Goal: Transaction & Acquisition: Purchase product/service

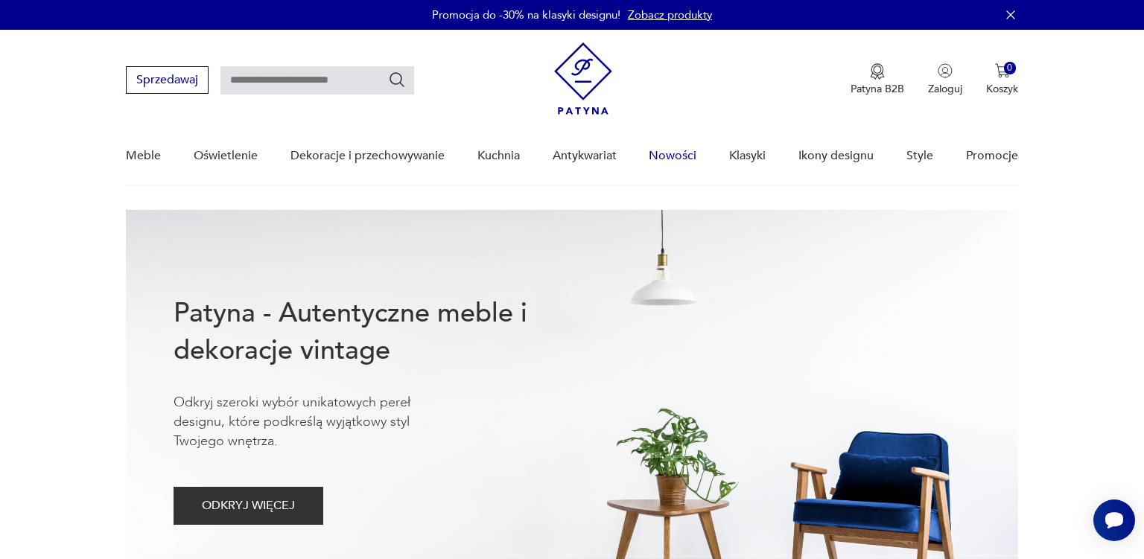
click at [666, 157] on link "Nowości" at bounding box center [673, 155] width 48 height 57
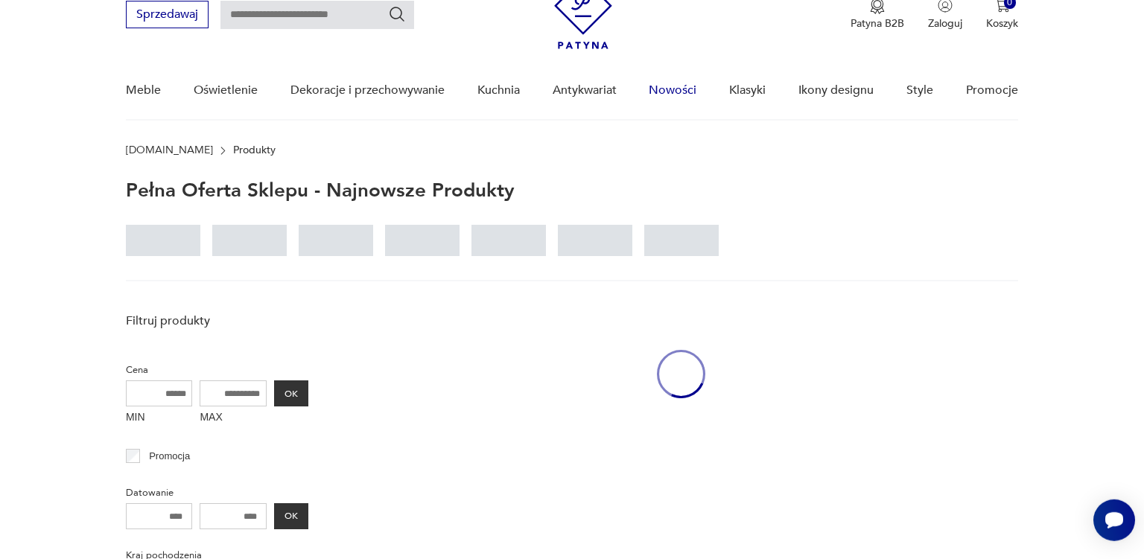
scroll to position [66, 0]
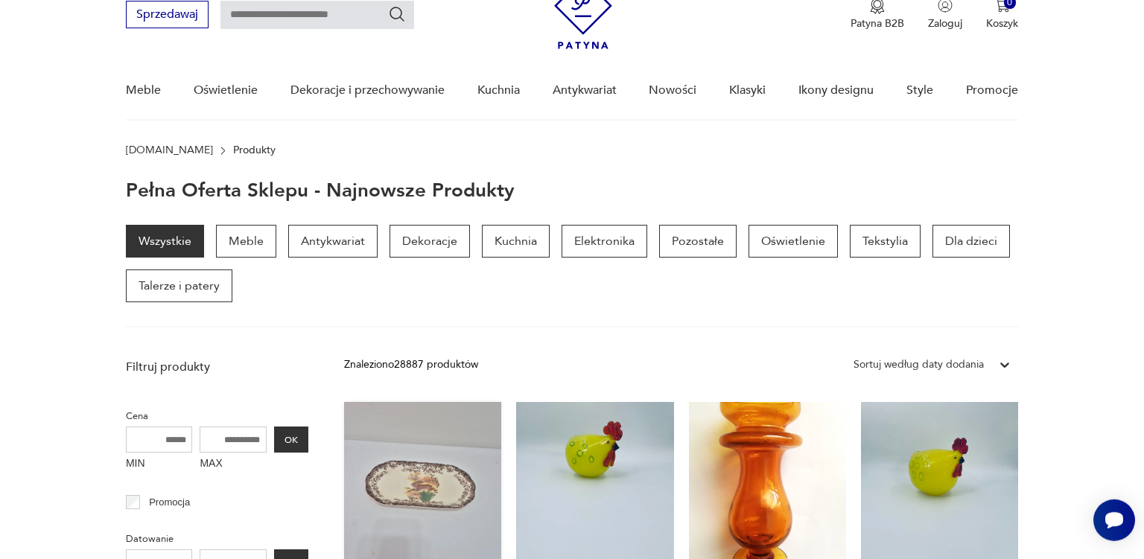
click at [440, 482] on link "Antyk - półmisek vintage - PALISSY: game series 140,00 zł" at bounding box center [422, 526] width 157 height 248
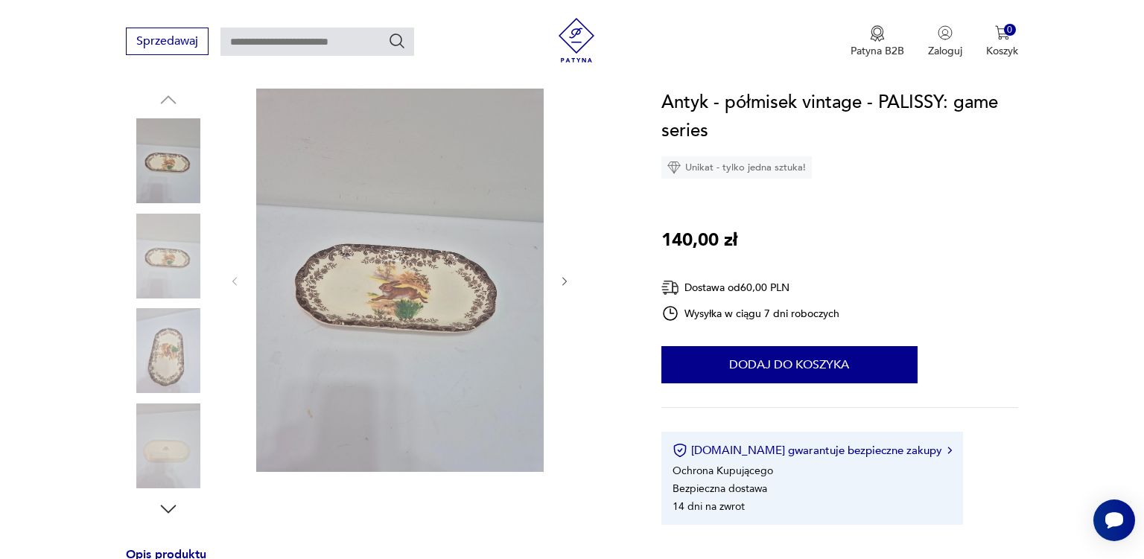
scroll to position [197, 0]
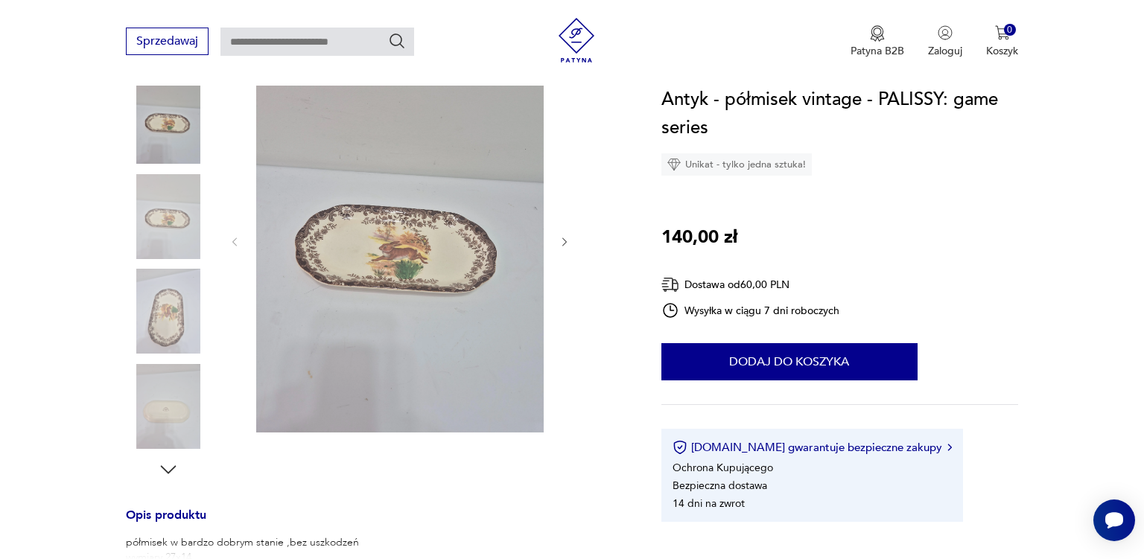
click at [168, 421] on img at bounding box center [168, 406] width 85 height 85
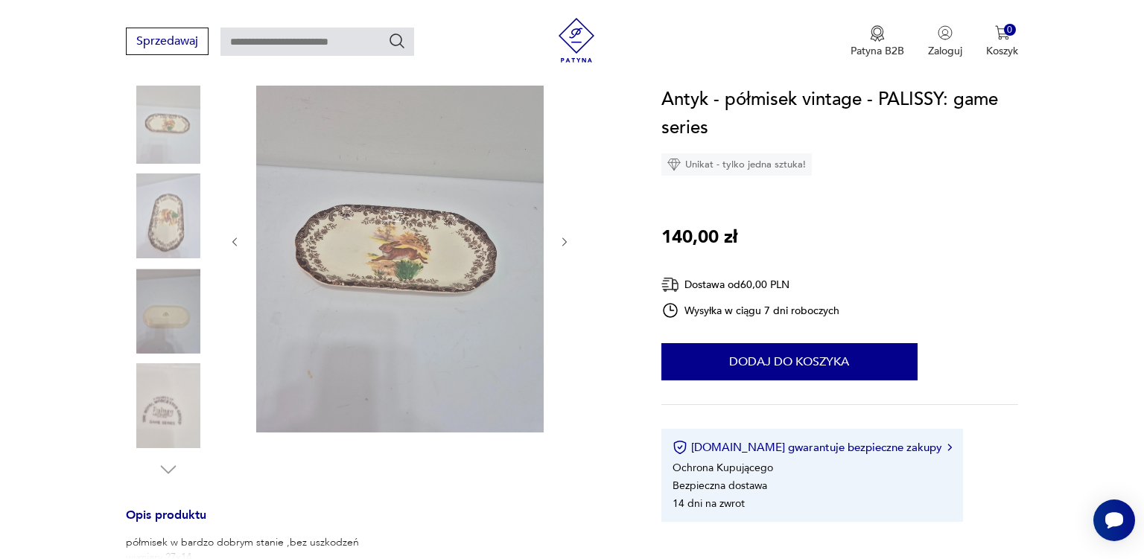
click at [168, 354] on img at bounding box center [168, 311] width 85 height 85
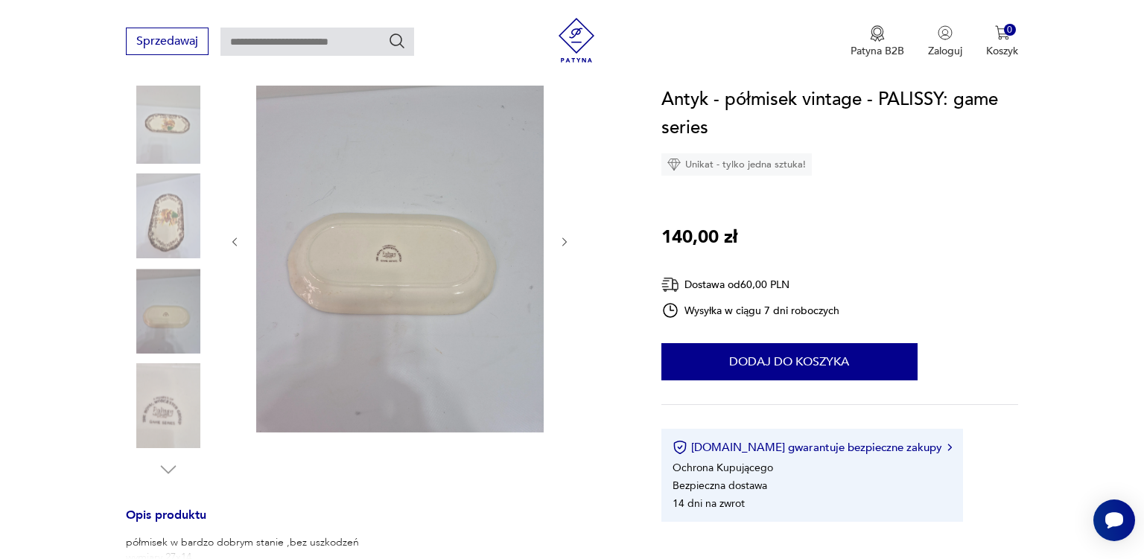
click at [392, 255] on img at bounding box center [399, 240] width 287 height 383
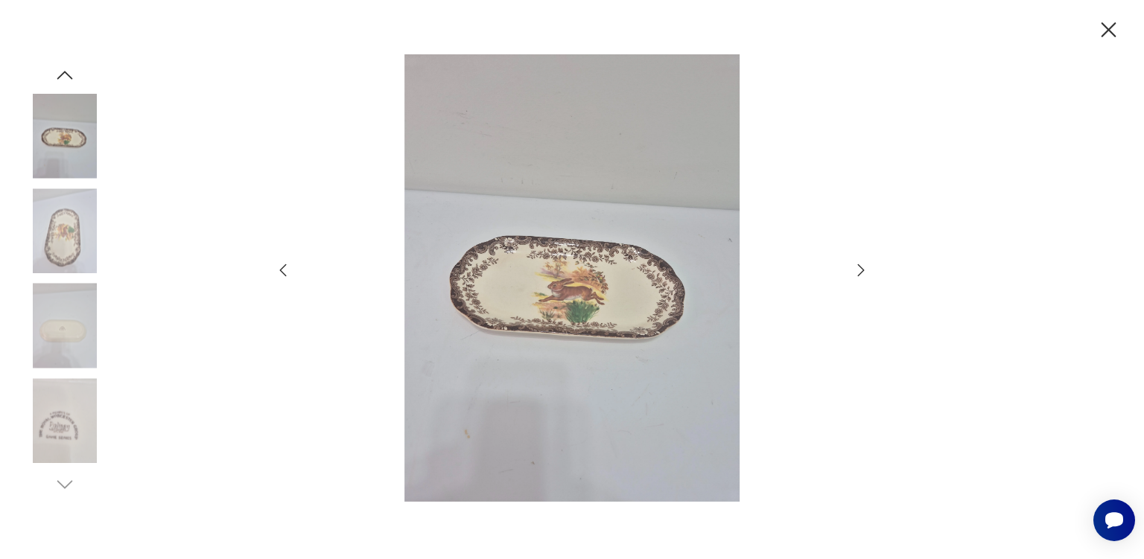
click at [1106, 28] on icon "button" at bounding box center [1108, 29] width 15 height 15
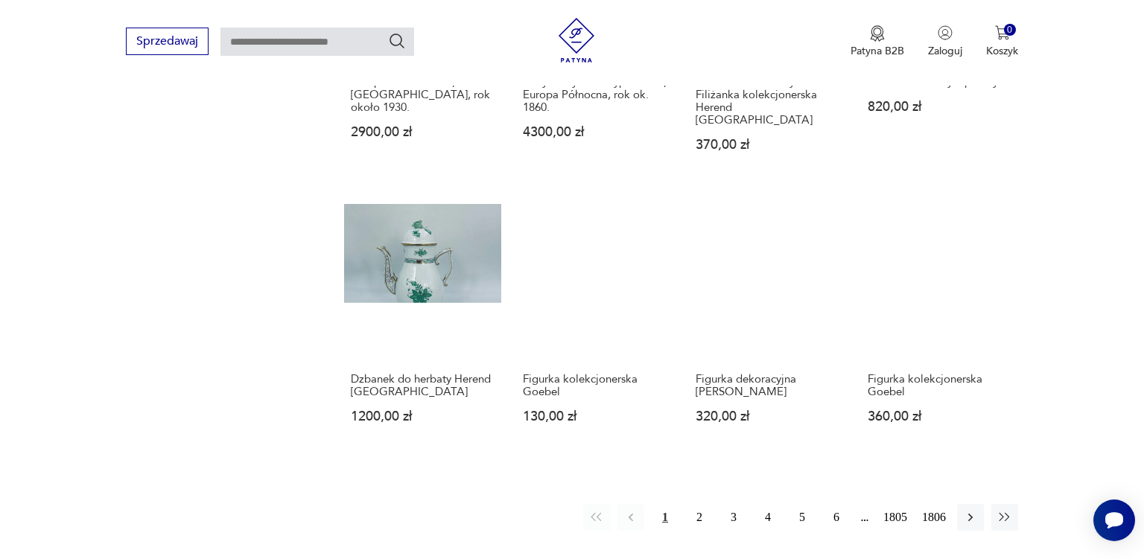
scroll to position [1157, 0]
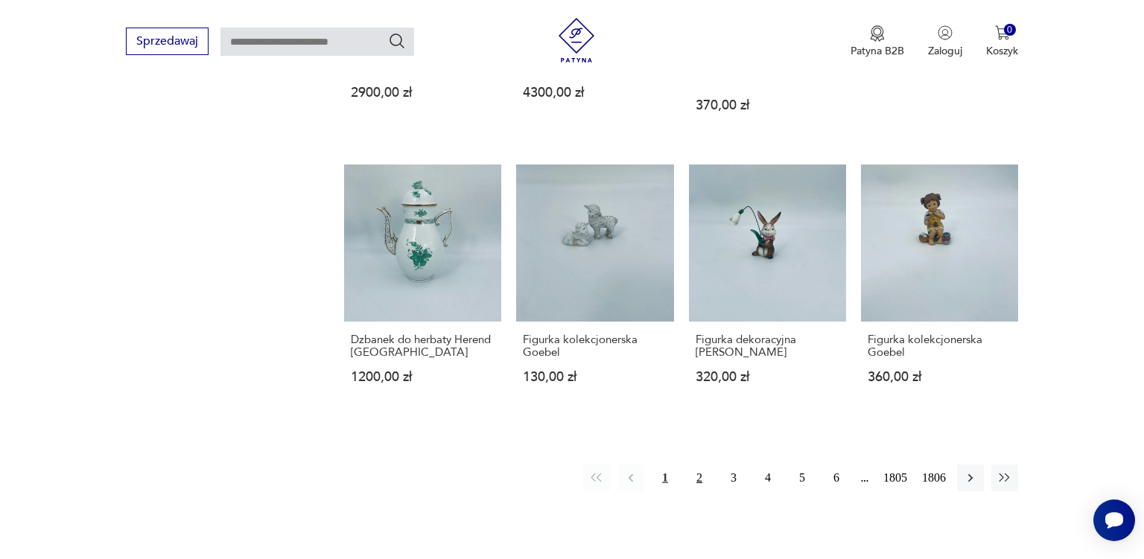
click at [701, 468] on button "2" at bounding box center [699, 478] width 27 height 27
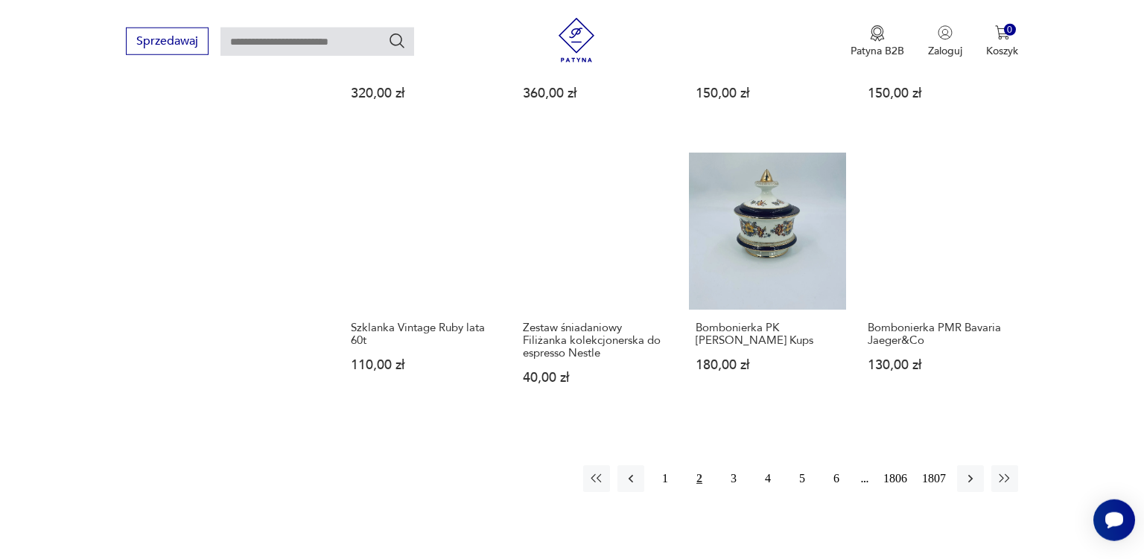
scroll to position [1175, 0]
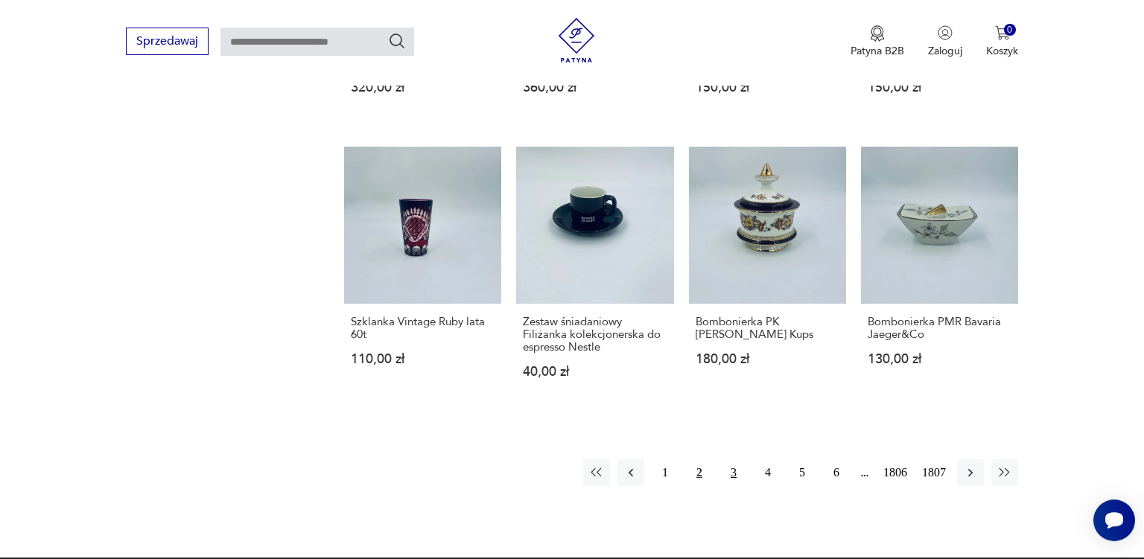
click at [734, 462] on button "3" at bounding box center [733, 472] width 27 height 27
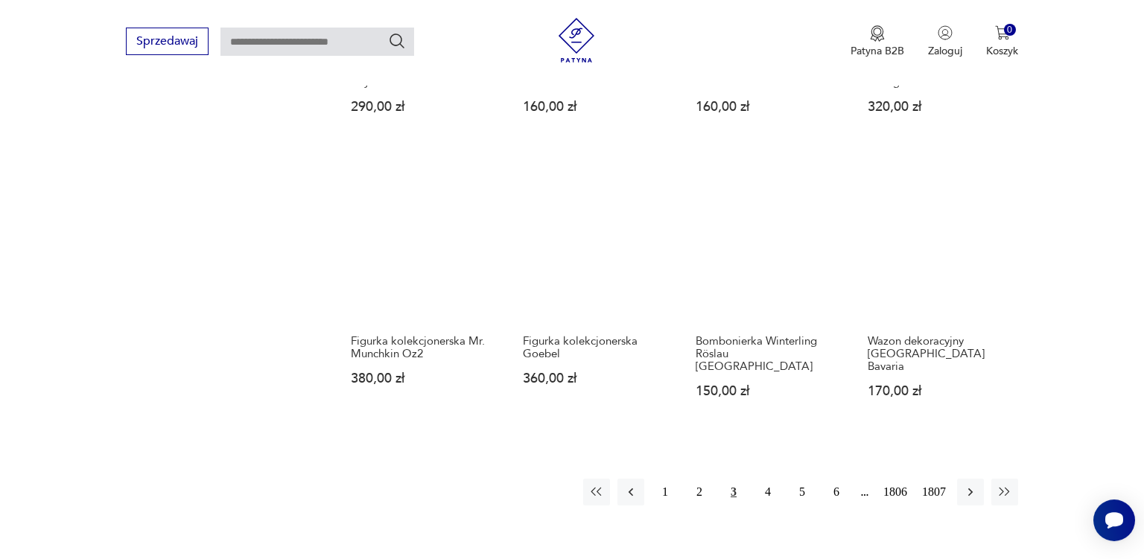
scroll to position [1135, 0]
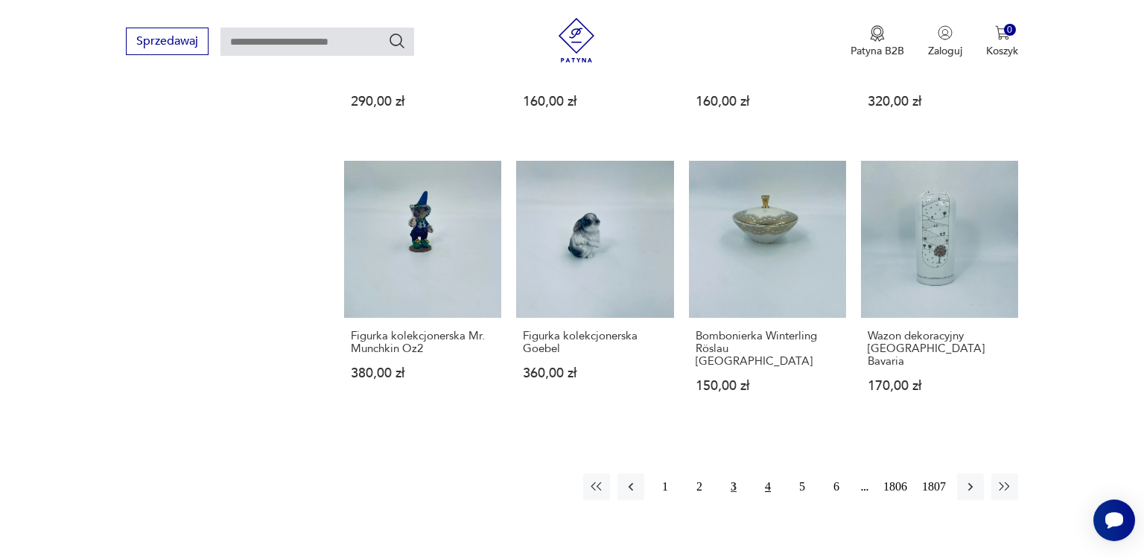
click at [767, 474] on button "4" at bounding box center [767, 487] width 27 height 27
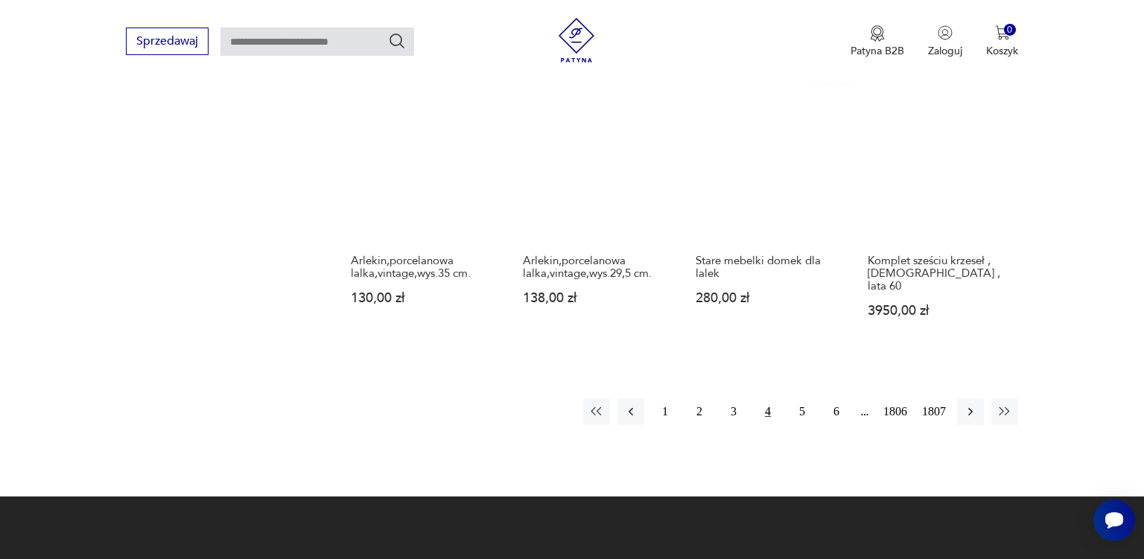
scroll to position [1253, 0]
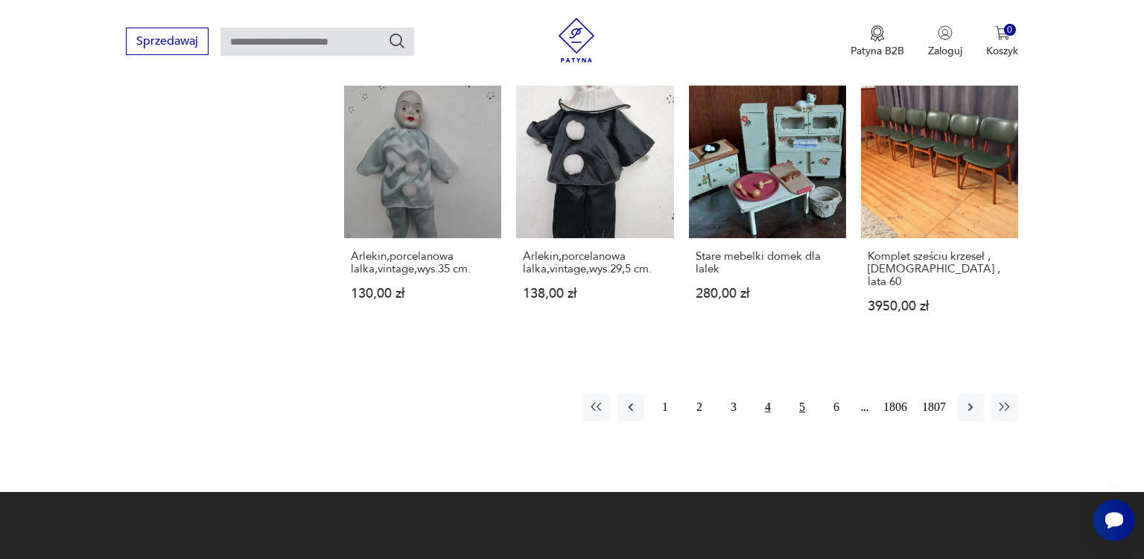
click at [803, 394] on button "5" at bounding box center [801, 407] width 27 height 27
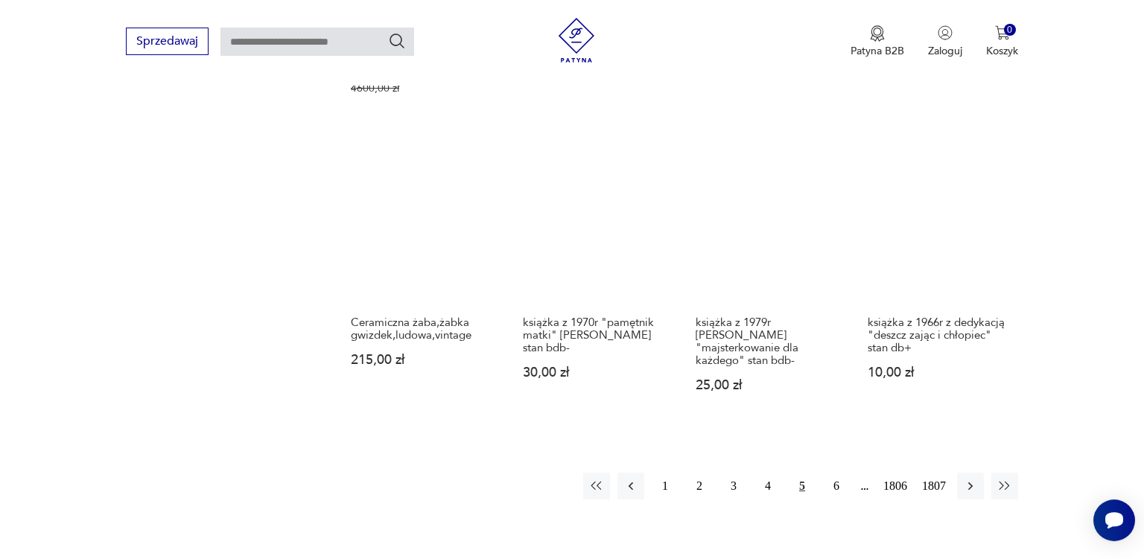
scroll to position [1332, 0]
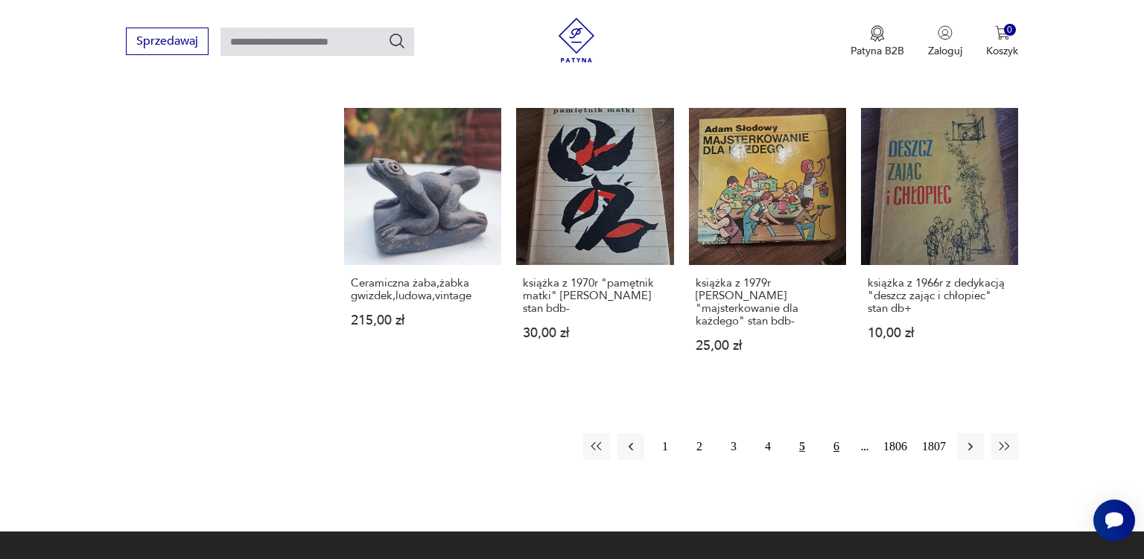
click at [838, 433] on button "6" at bounding box center [836, 446] width 27 height 27
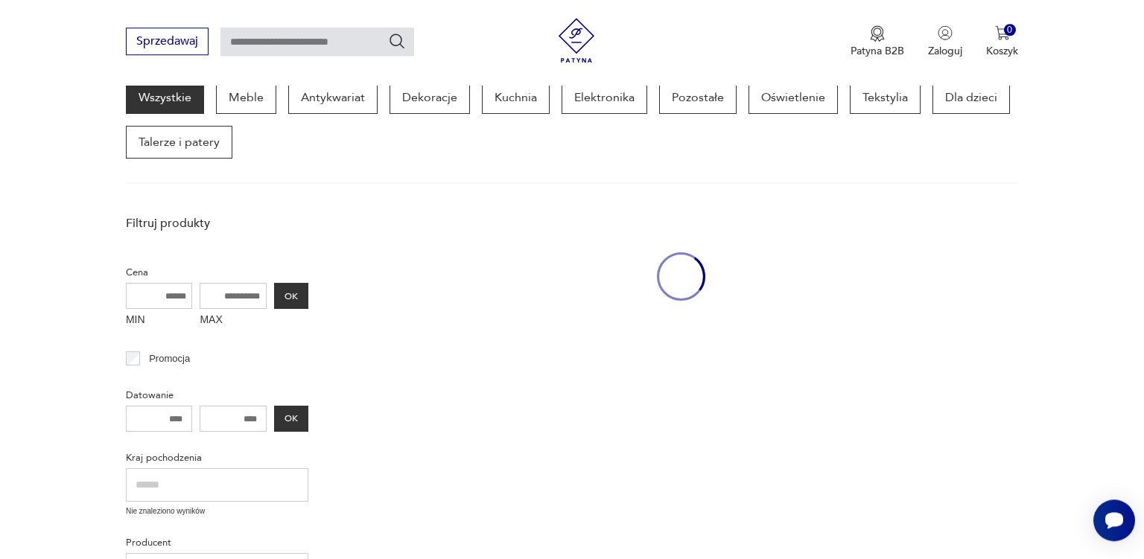
scroll to position [192, 0]
